Goal: Task Accomplishment & Management: Complete application form

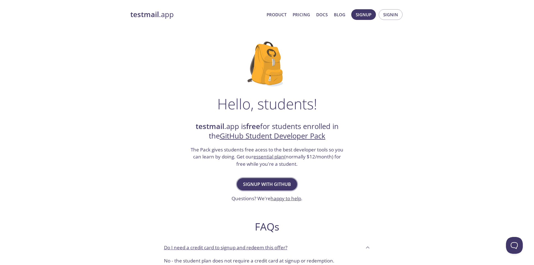
click at [276, 190] on button "Signup with GitHub" at bounding box center [267, 184] width 60 height 12
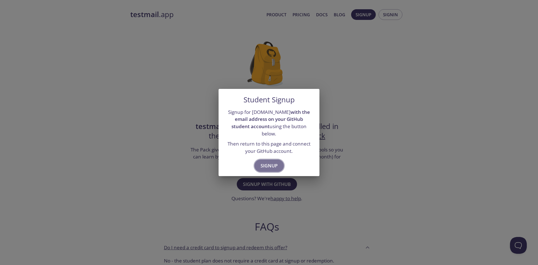
click at [274, 162] on span "Signup" at bounding box center [269, 166] width 17 height 8
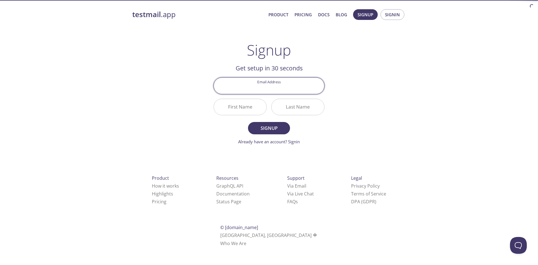
click at [285, 92] on input "Email Address" at bounding box center [269, 86] width 110 height 16
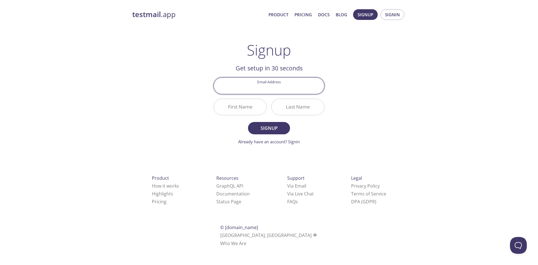
type input "cayatur@gmail.com"
click at [248, 105] on input "First Name" at bounding box center [240, 107] width 53 height 16
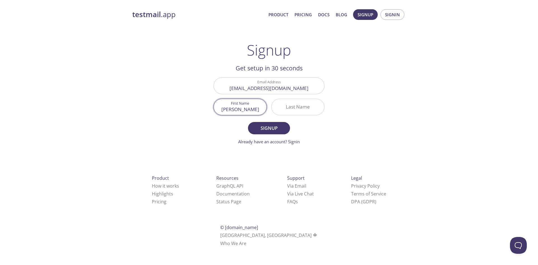
type input "ÇAĞAN"
click at [286, 106] on input "Last Name" at bounding box center [298, 107] width 53 height 16
click at [304, 110] on input "Last Name" at bounding box center [298, 107] width 53 height 16
click at [250, 107] on input "ÇAĞAN" at bounding box center [240, 107] width 53 height 16
click at [402, 94] on div "testmail .app Product Pricing Docs Blog Signup Signin Signup Get setup in 30 se…" at bounding box center [269, 134] width 287 height 257
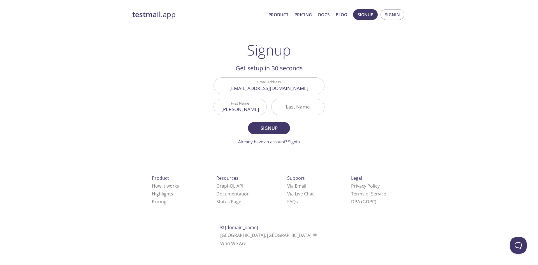
click at [240, 111] on input "ÇAĞAN" at bounding box center [240, 107] width 53 height 16
click at [293, 109] on input "Last Name" at bounding box center [298, 107] width 53 height 16
type input "TURGUT"
click at [277, 127] on span "Signup" at bounding box center [269, 128] width 30 height 8
drag, startPoint x: 200, startPoint y: 114, endPoint x: 186, endPoint y: 116, distance: 14.7
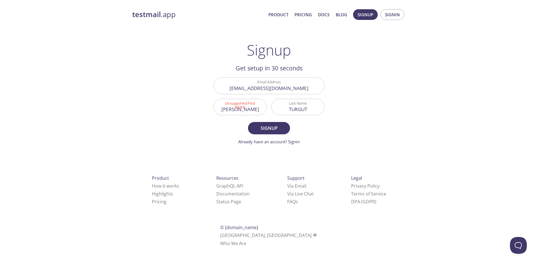
click at [186, 116] on div "testmail .app Product Pricing Docs Blog Signup Signin Signup Get setup in 30 se…" at bounding box center [269, 134] width 287 height 257
type input "CAGAN"
click at [260, 123] on button "Signup" at bounding box center [269, 128] width 42 height 12
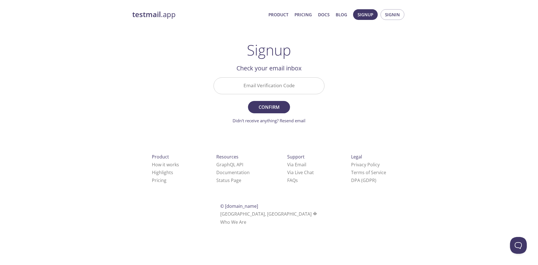
click at [285, 92] on input "Email Verification Code" at bounding box center [269, 86] width 110 height 16
paste input "MYQS73L"
type input "MYQS73L"
click at [278, 106] on span "Confirm" at bounding box center [269, 107] width 30 height 8
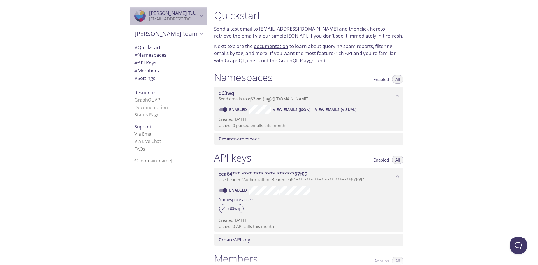
click at [157, 14] on span "CAGAN TURGUT" at bounding box center [177, 13] width 57 height 6
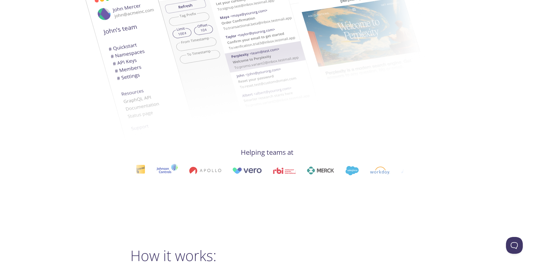
scroll to position [280, 0]
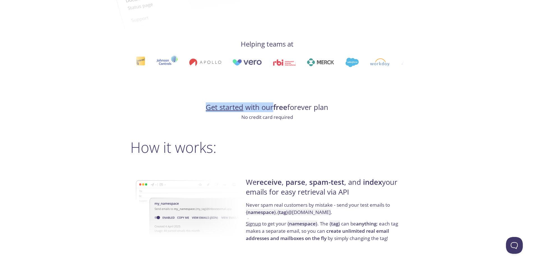
drag, startPoint x: 282, startPoint y: 59, endPoint x: 270, endPoint y: 70, distance: 15.7
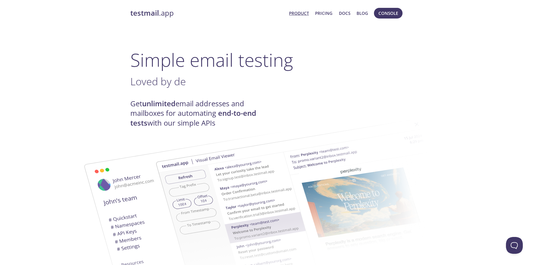
scroll to position [0, 0]
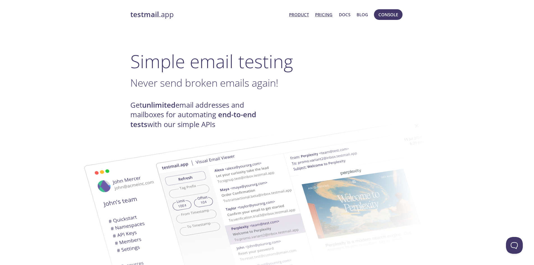
click at [330, 15] on link "Pricing" at bounding box center [323, 14] width 17 height 7
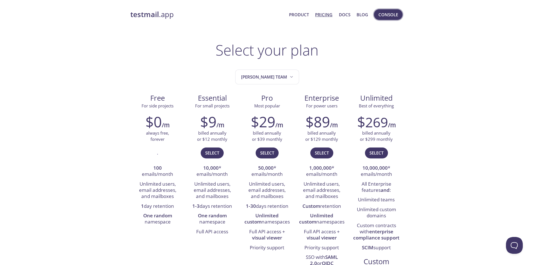
click at [382, 15] on span "Console" at bounding box center [389, 14] width 20 height 7
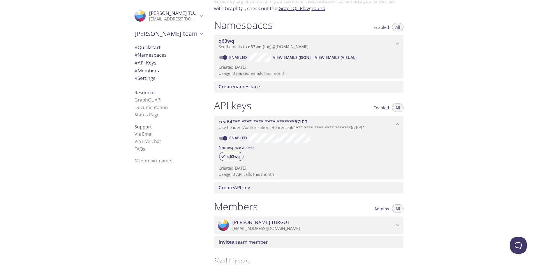
scroll to position [134, 0]
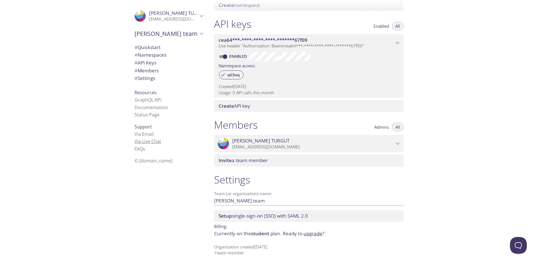
click at [154, 142] on link "Via Live Chat" at bounding box center [148, 141] width 27 height 6
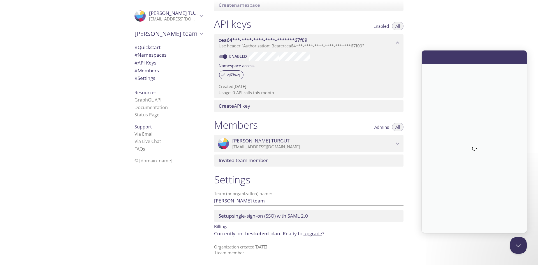
scroll to position [0, 0]
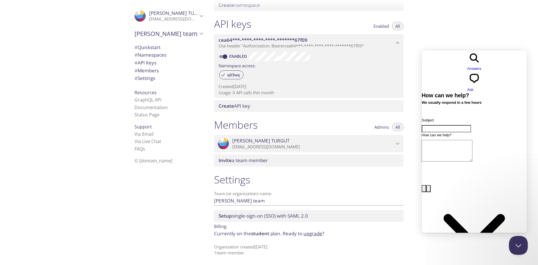
click at [518, 241] on button "Close Beacon popover" at bounding box center [517, 244] width 17 height 17
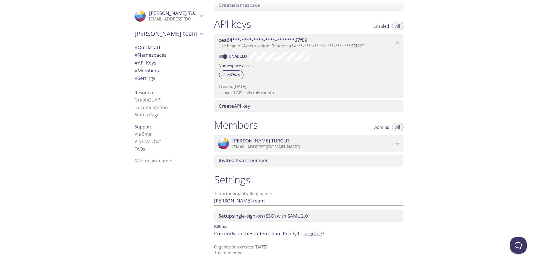
click at [153, 116] on link "Status Page" at bounding box center [147, 115] width 25 height 6
click at [143, 133] on link "Via Email" at bounding box center [144, 134] width 19 height 6
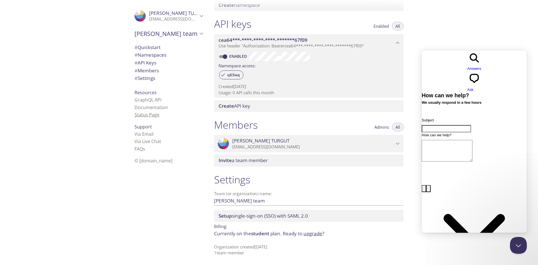
click at [147, 112] on link "Status Page" at bounding box center [147, 115] width 25 height 6
click at [149, 80] on span "# Settings" at bounding box center [145, 78] width 21 height 6
click at [349, 236] on p "Currently on the student plan. Ready to upgrade ?" at bounding box center [309, 233] width 190 height 7
click at [518, 243] on button "Close Beacon popover" at bounding box center [517, 244] width 17 height 17
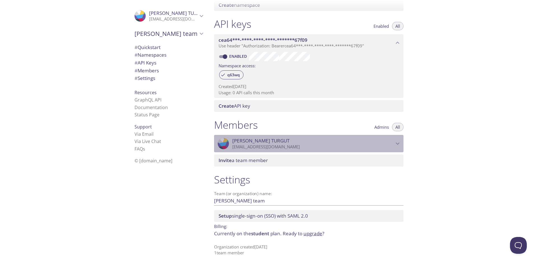
click at [356, 140] on span "CAGAN TURGUT" at bounding box center [313, 141] width 162 height 6
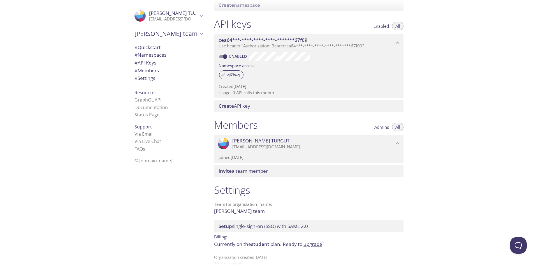
click at [358, 140] on span "CAGAN TURGUT" at bounding box center [313, 141] width 162 height 6
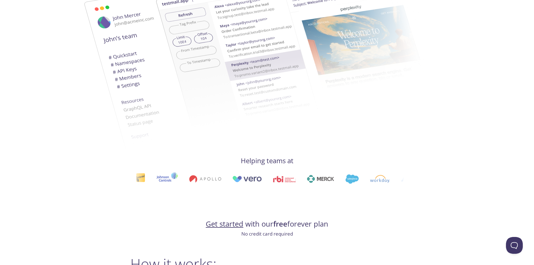
scroll to position [28, 0]
